Goal: Check status: Check status

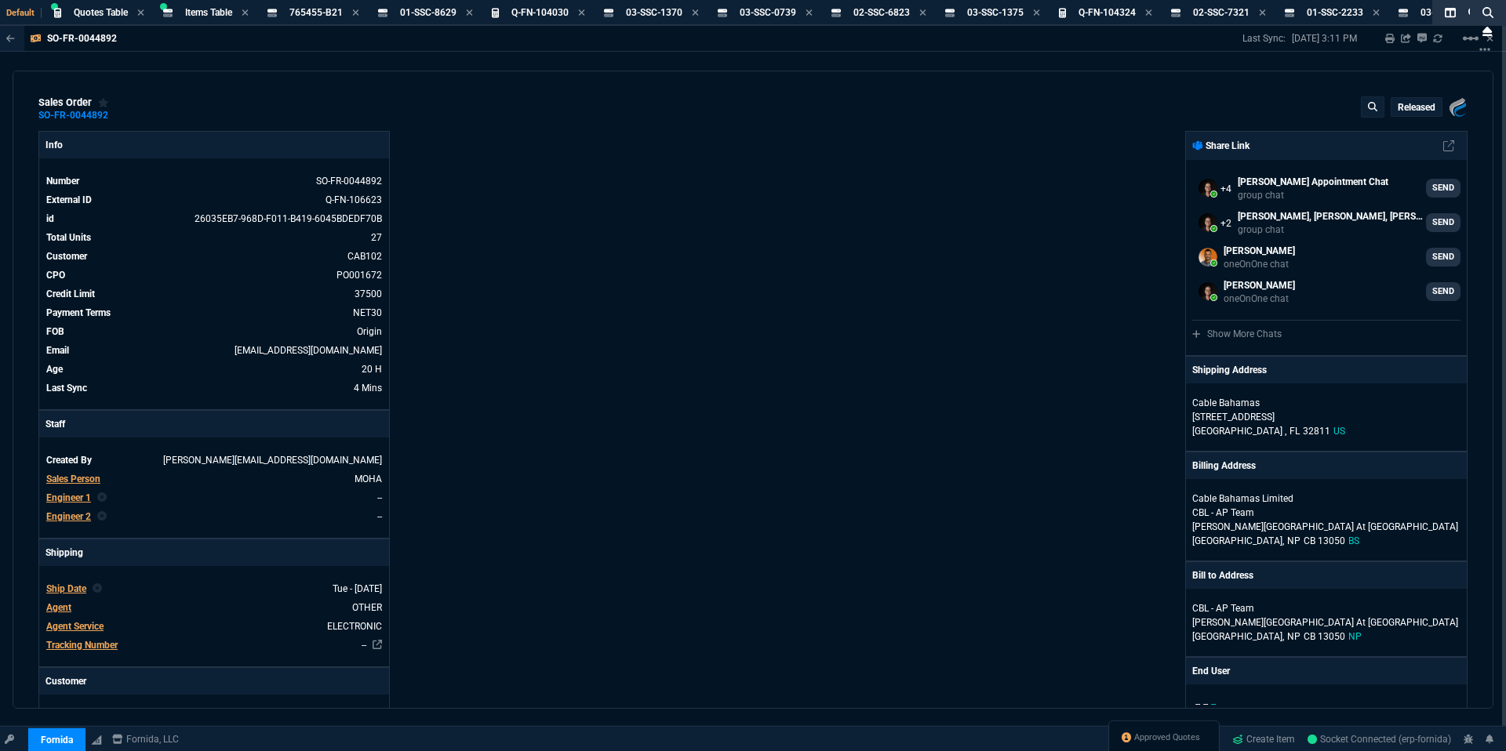
select select "18: totals"
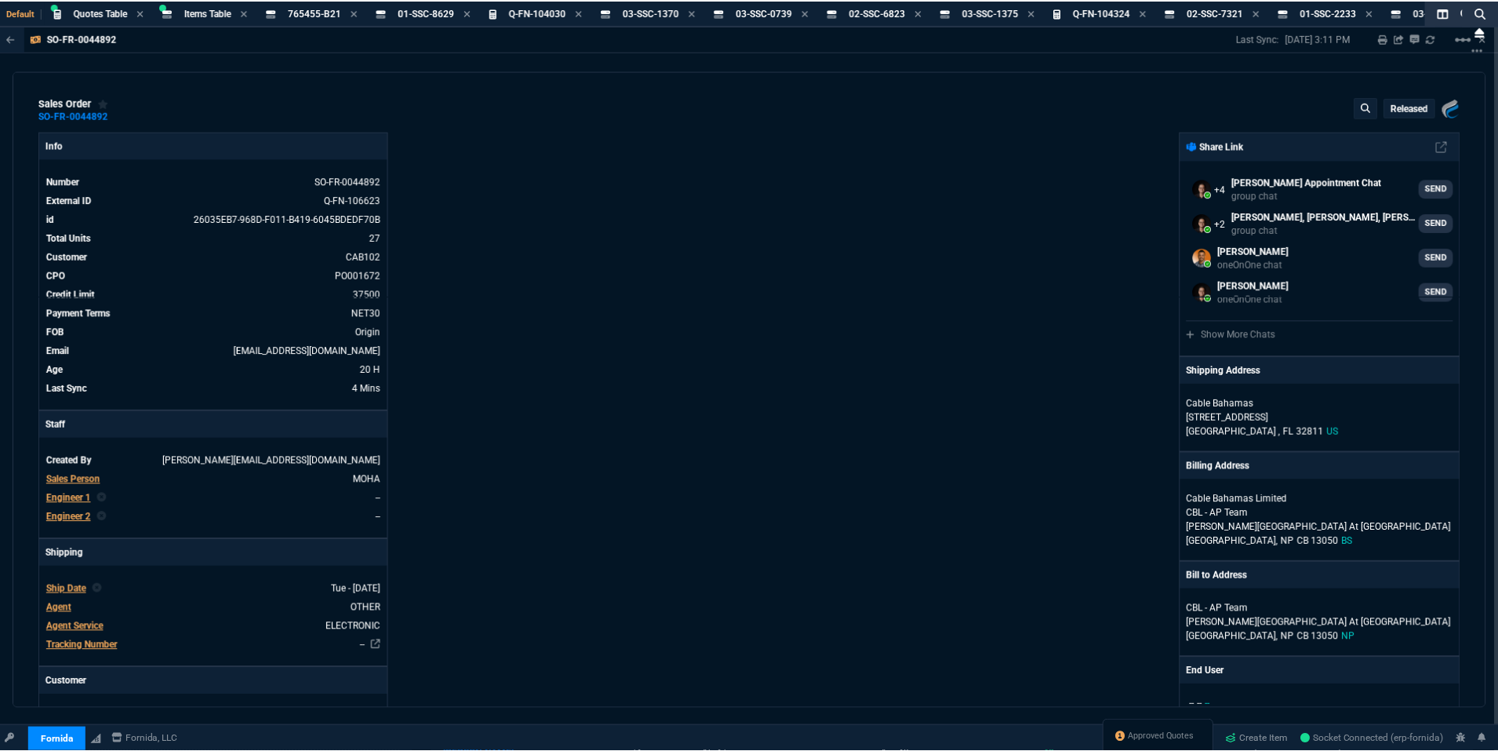
scroll to position [793, 0]
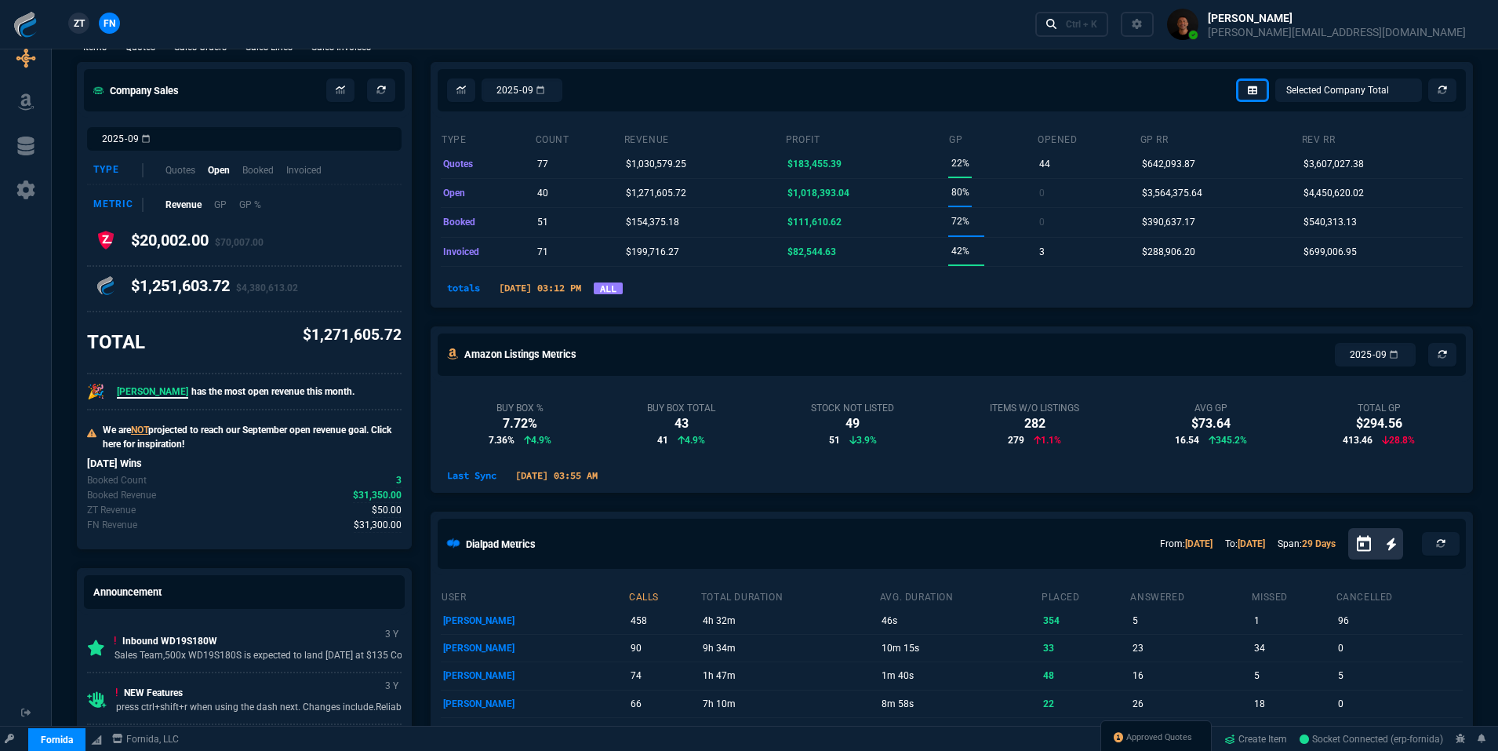
click at [623, 289] on link "ALL" at bounding box center [608, 288] width 29 height 12
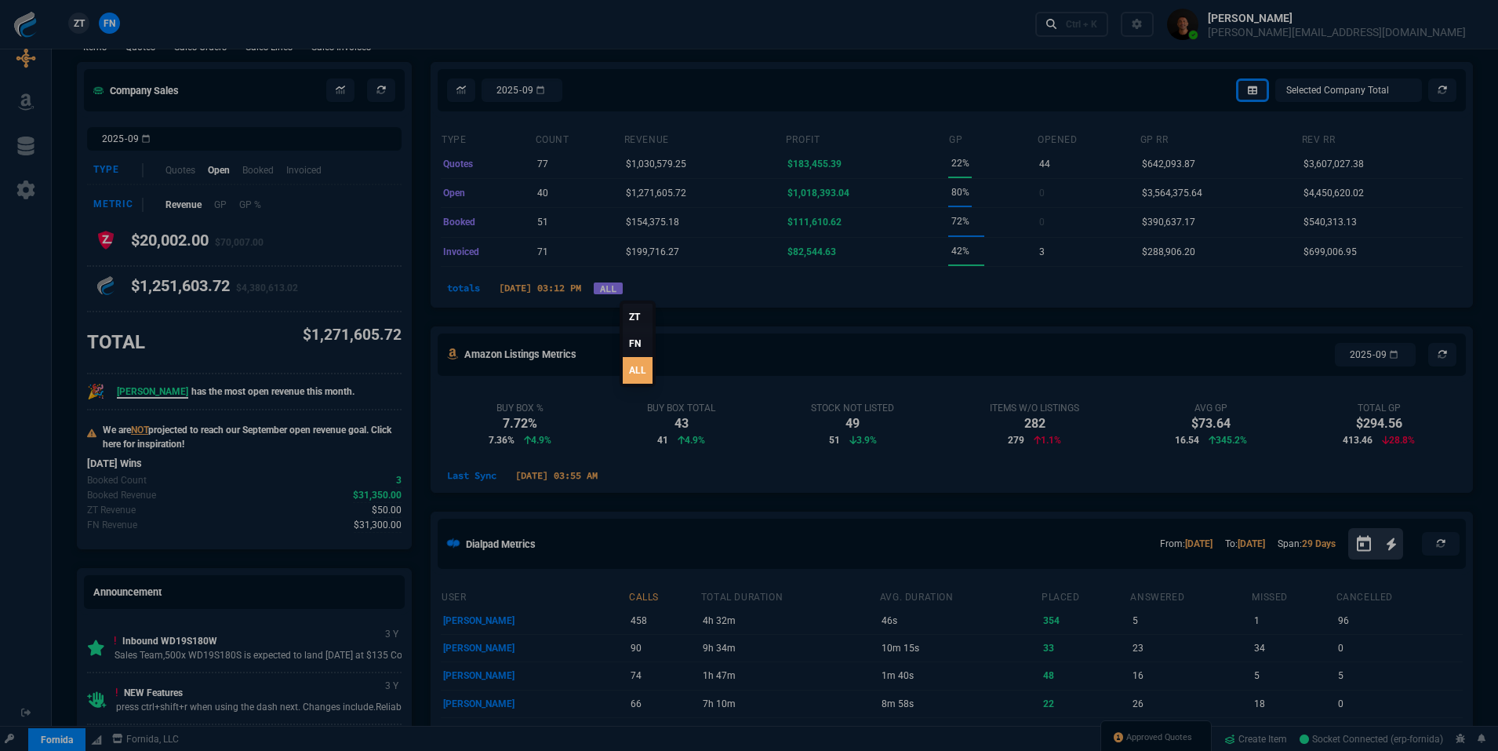
click at [636, 377] on link "ALL" at bounding box center [638, 370] width 30 height 27
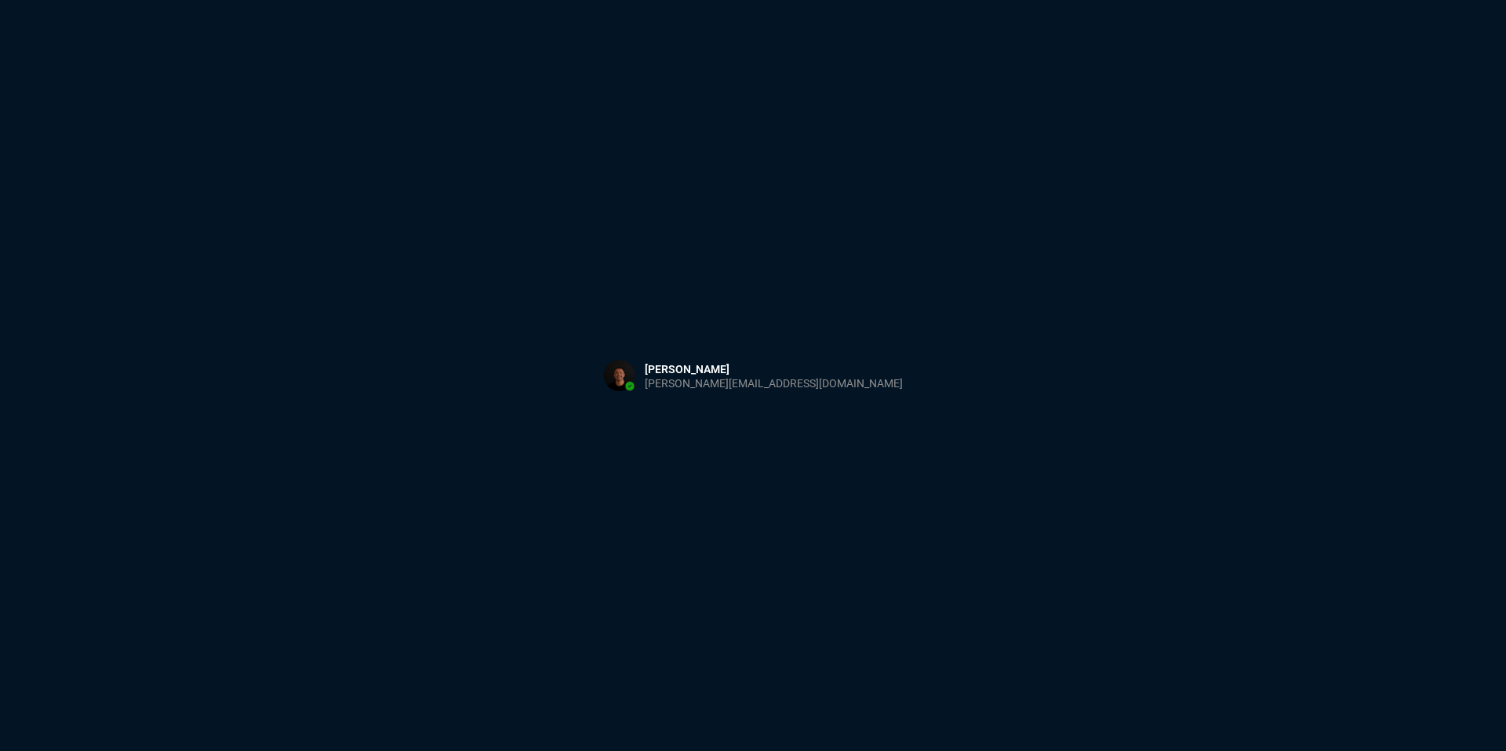
click at [626, 187] on div "Sign in with Microsoft" at bounding box center [753, 375] width 1506 height 751
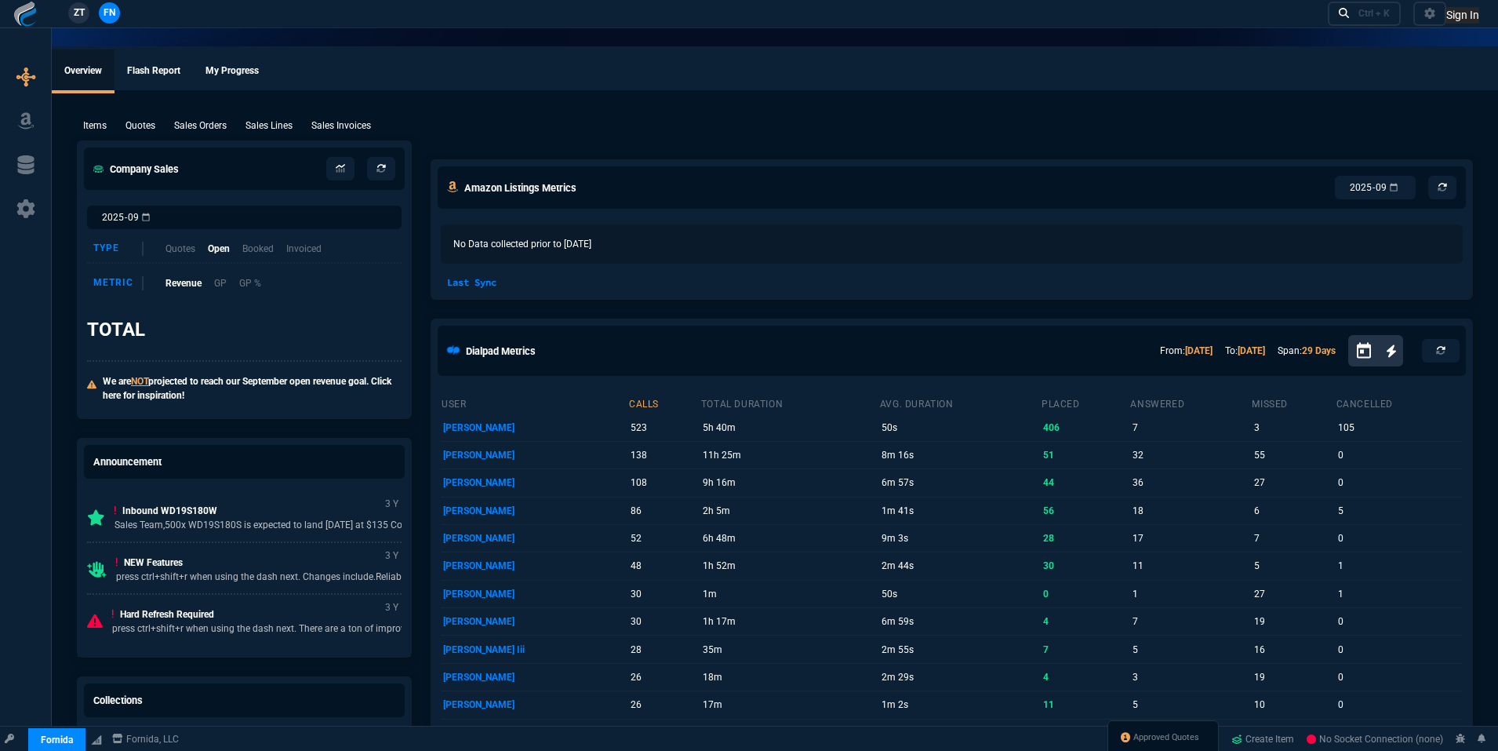
select select "18: totals"
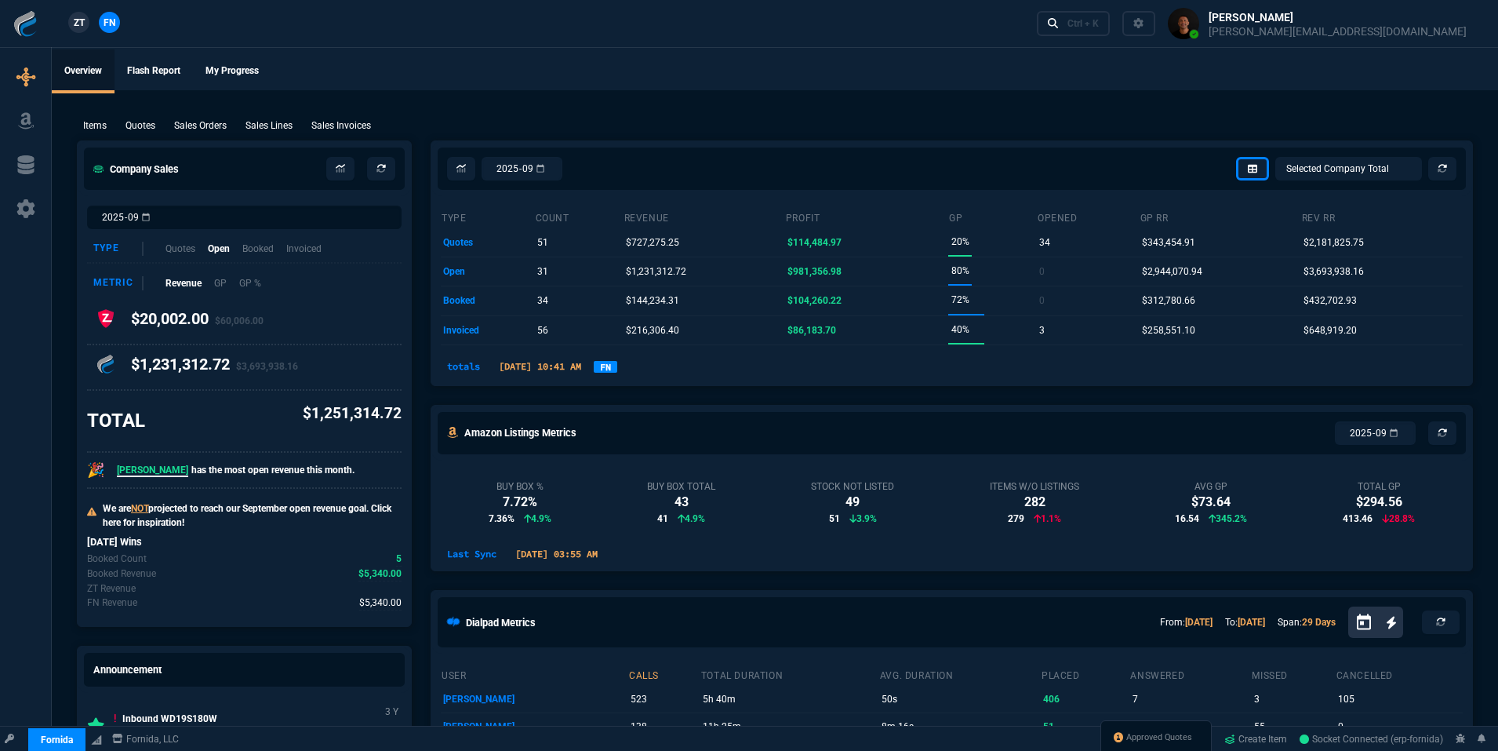
click at [617, 366] on link "FN" at bounding box center [606, 367] width 24 height 12
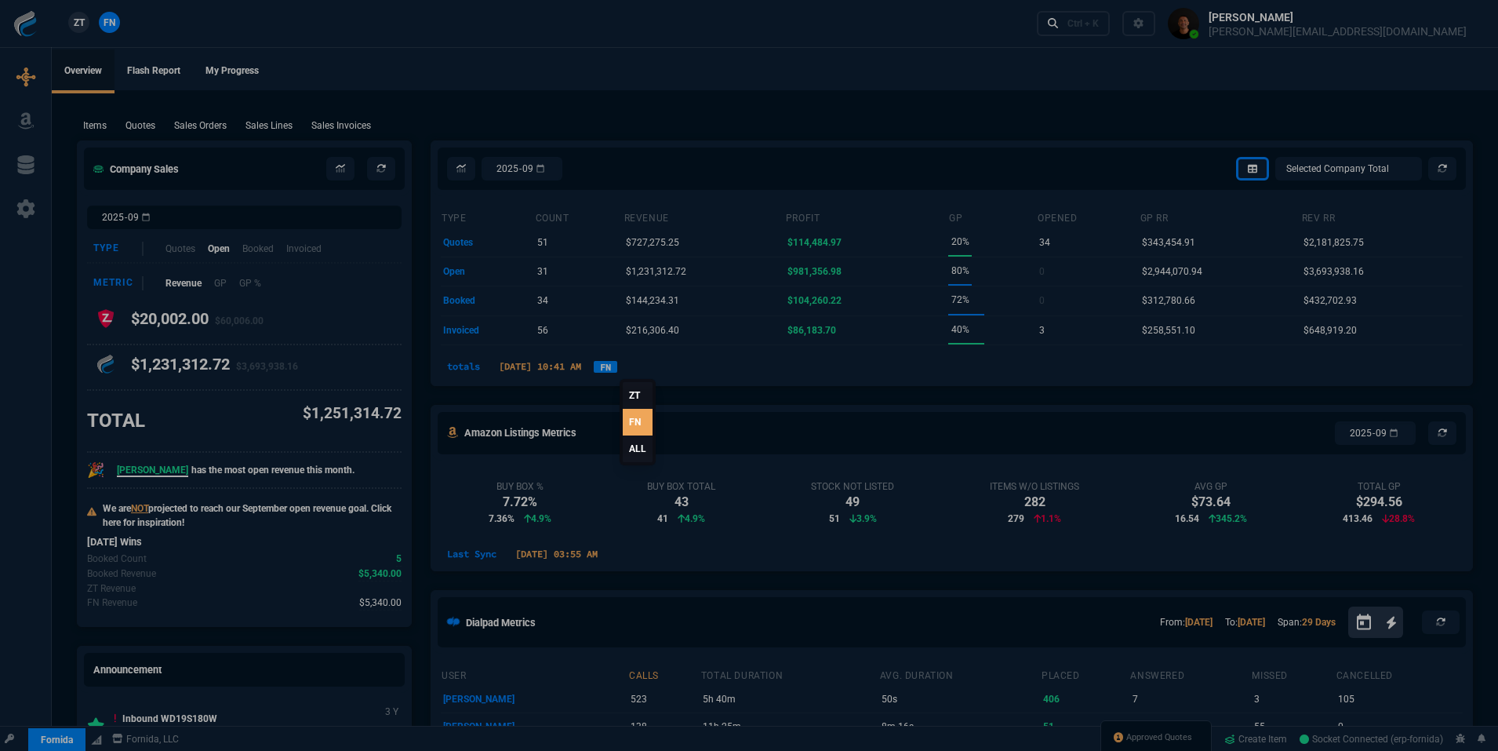
click at [642, 389] on link "ZT" at bounding box center [638, 395] width 30 height 27
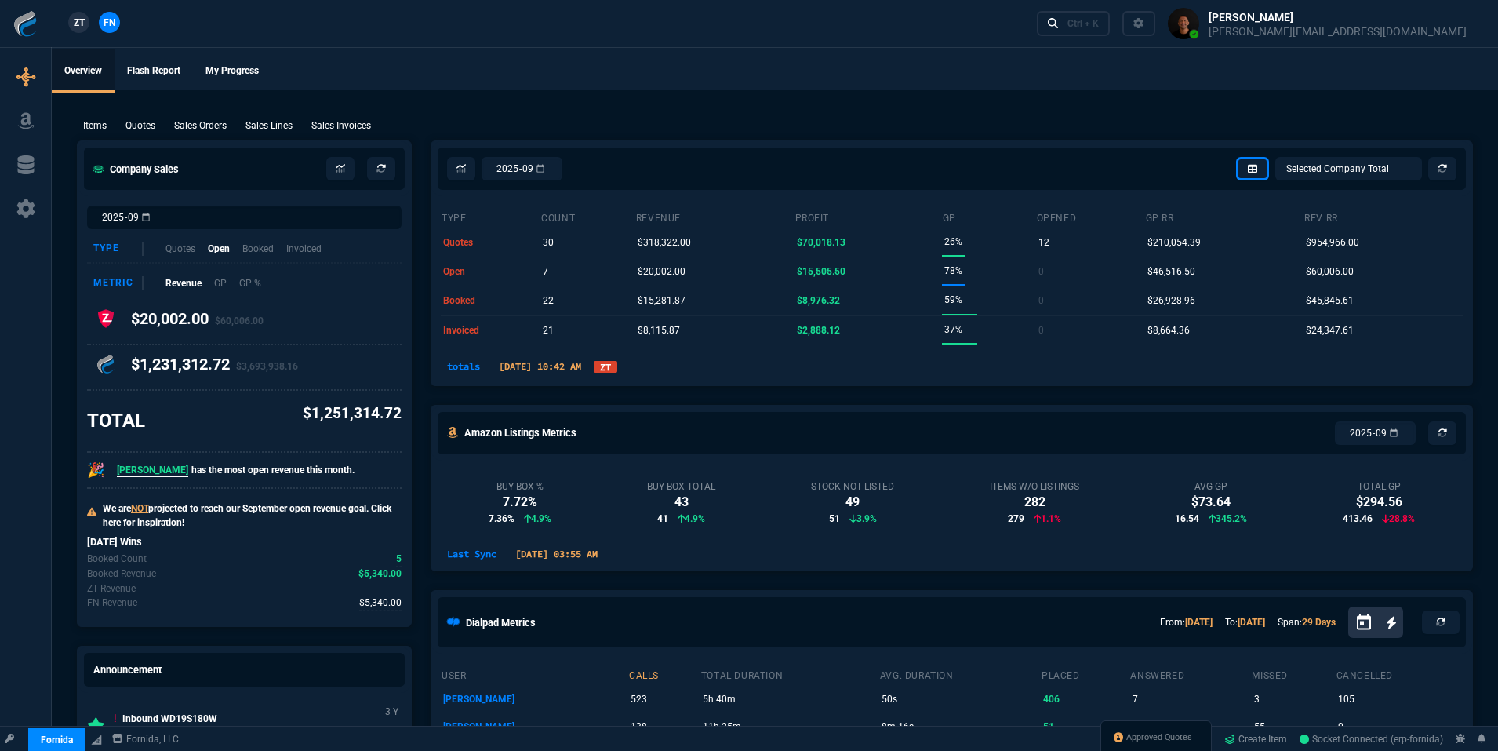
click at [617, 362] on link "ZT" at bounding box center [606, 367] width 24 height 12
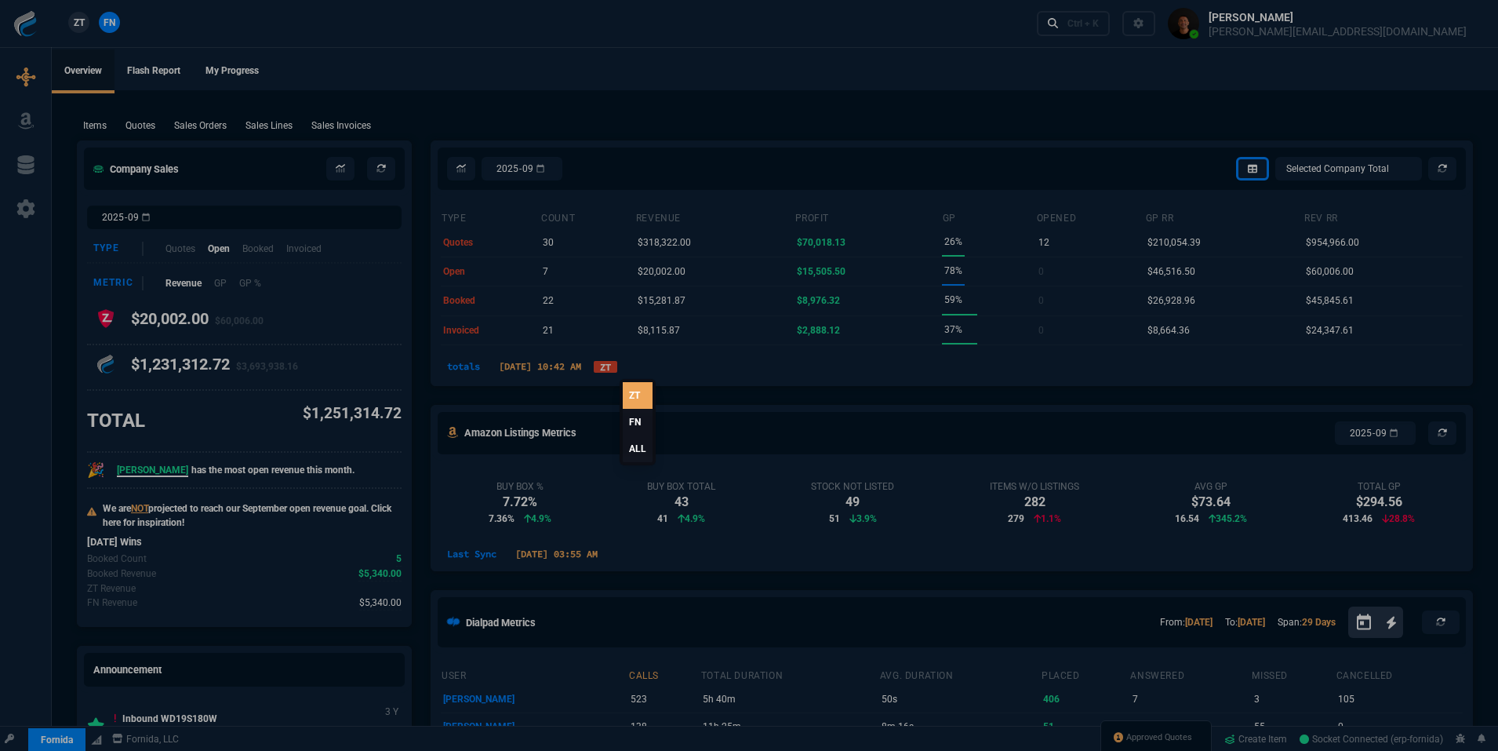
click at [643, 436] on link "ALL" at bounding box center [638, 448] width 30 height 27
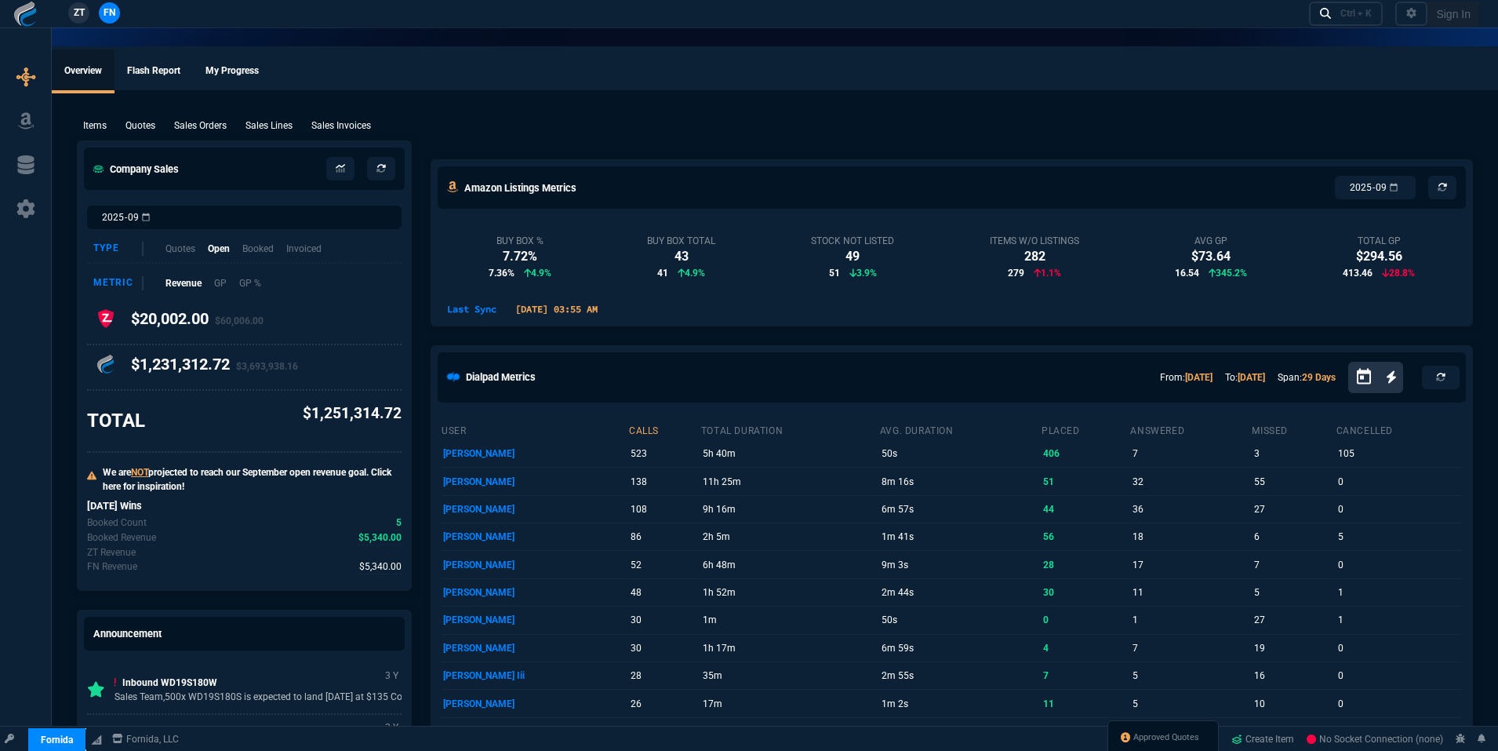
select select "18: totals"
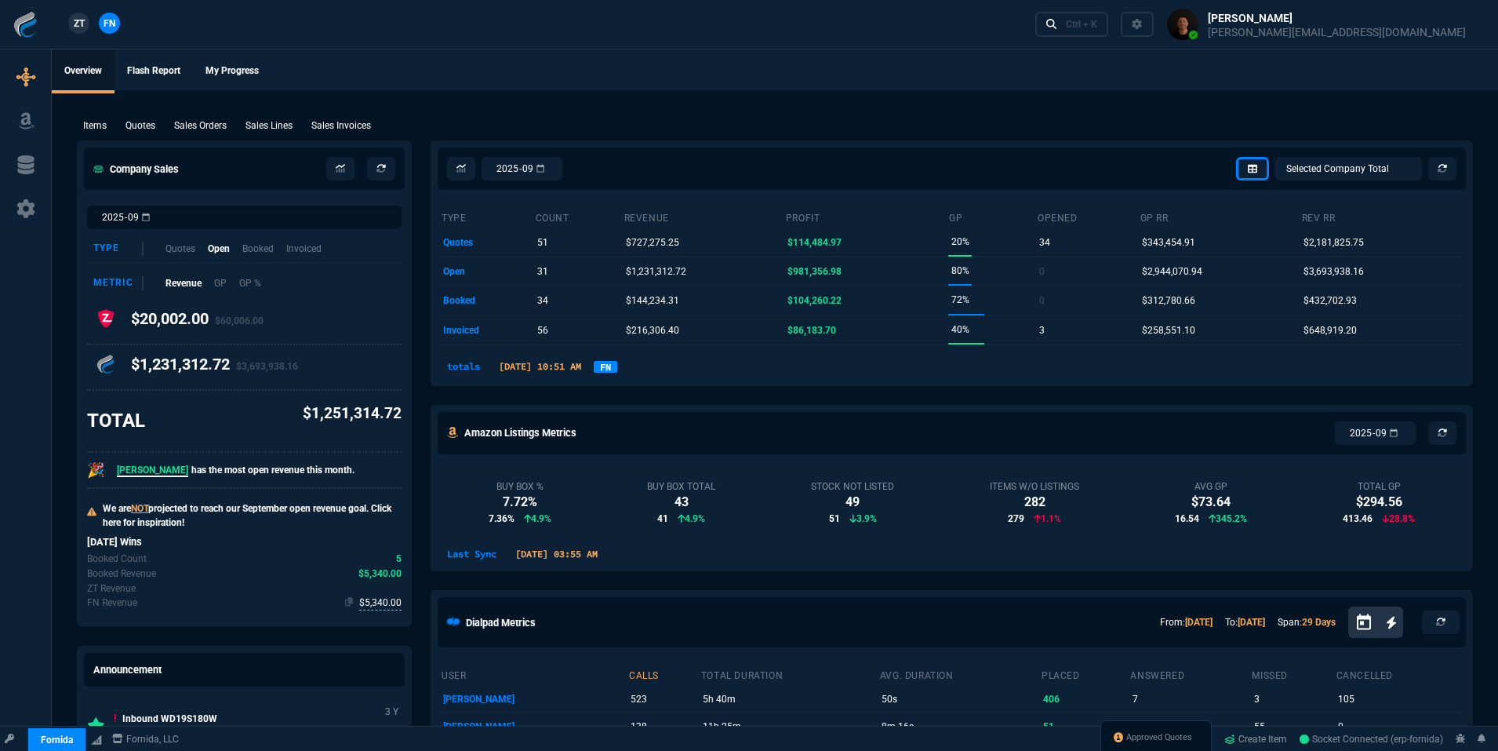
click at [384, 603] on span "$5,340.00" at bounding box center [380, 602] width 42 height 15
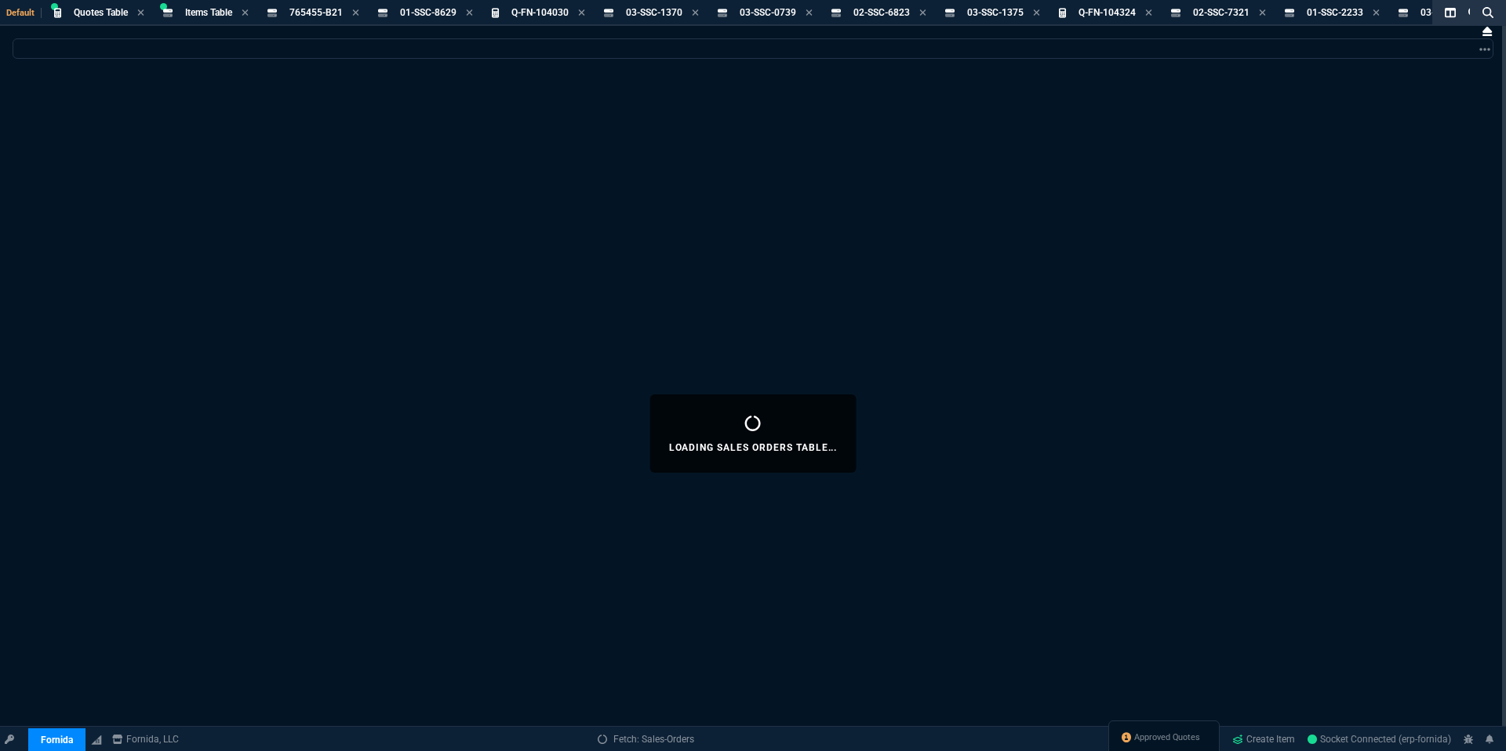
select select
